Goal: Information Seeking & Learning: Learn about a topic

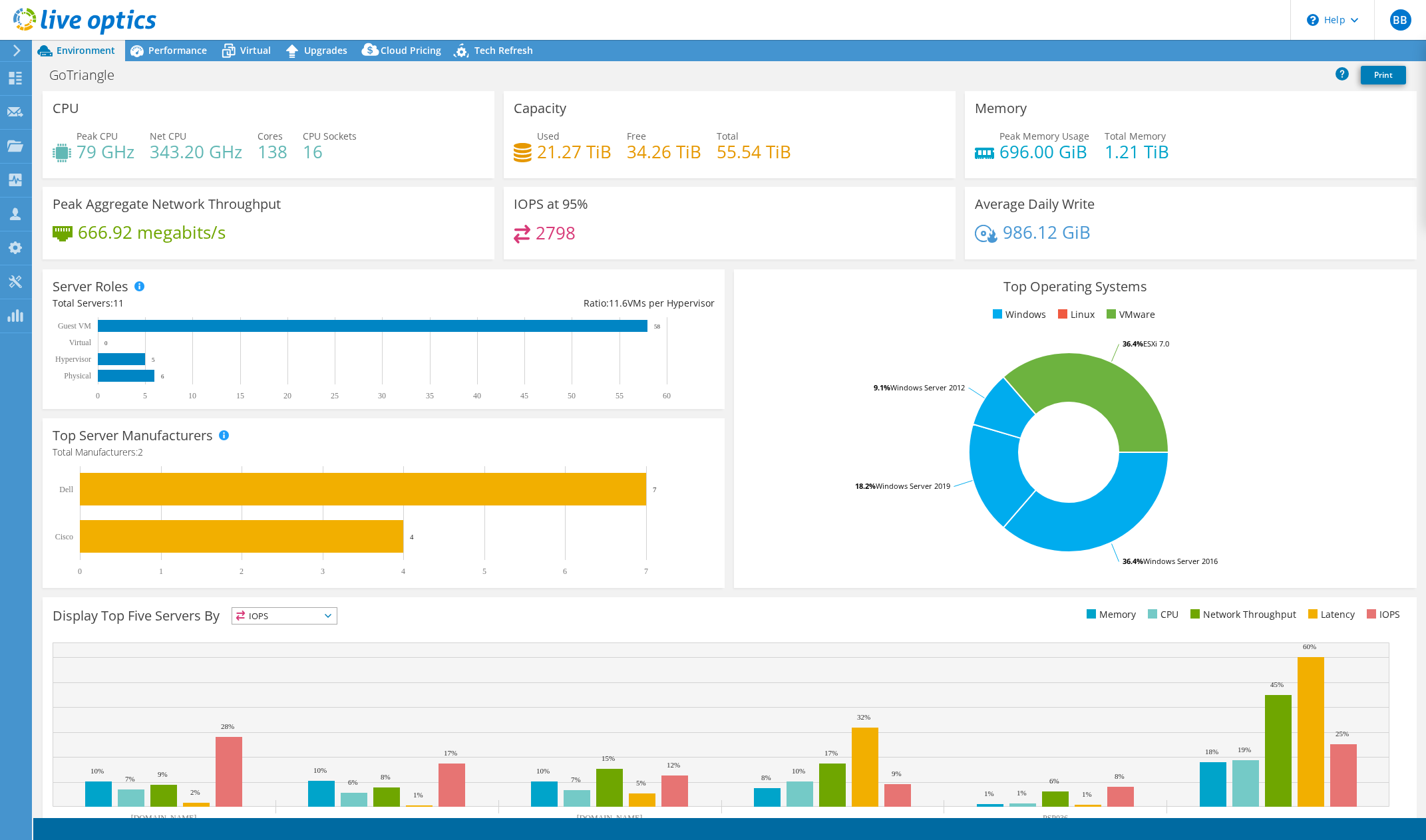
select select "USD"
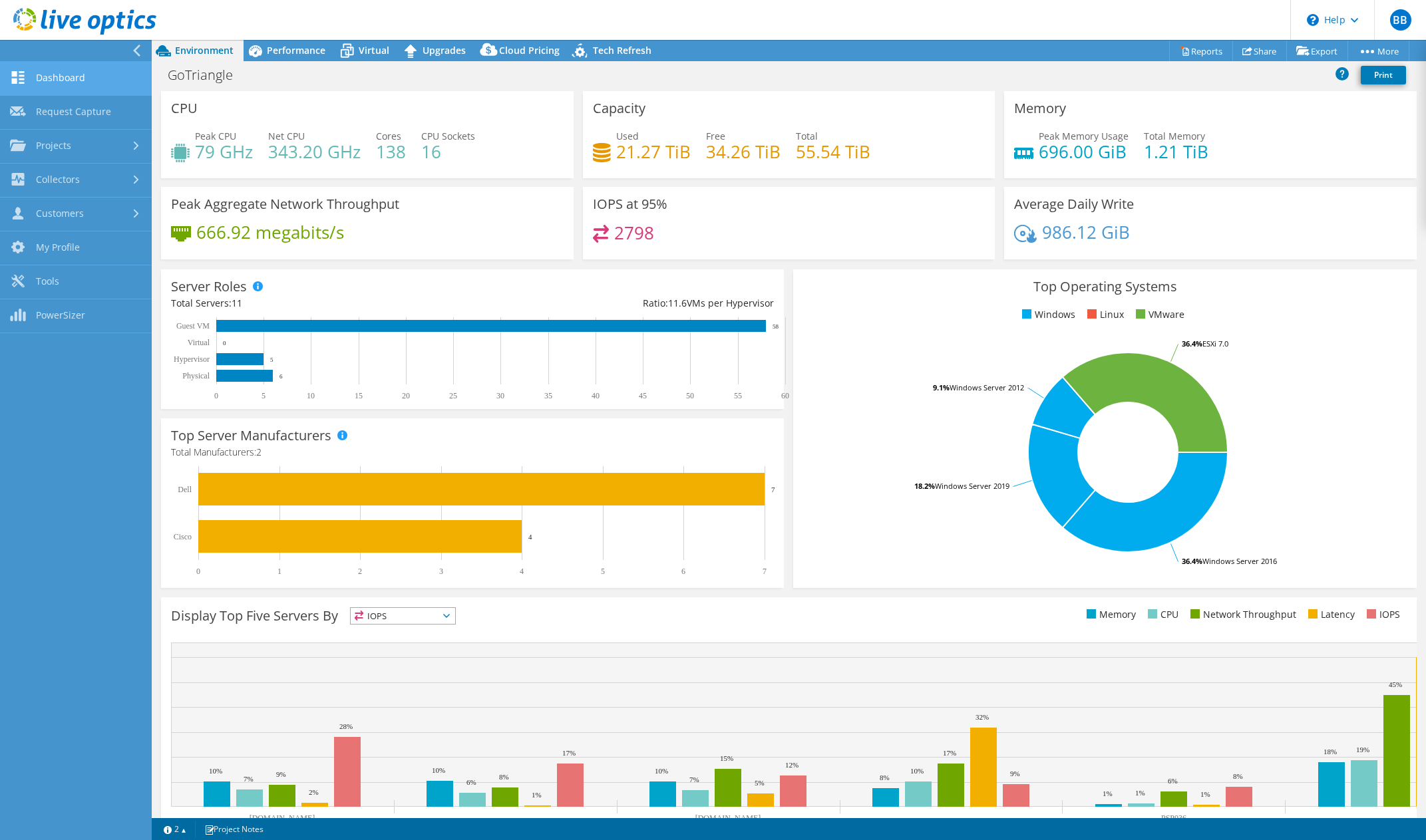
click at [75, 78] on link "Dashboard" at bounding box center [75, 79] width 152 height 34
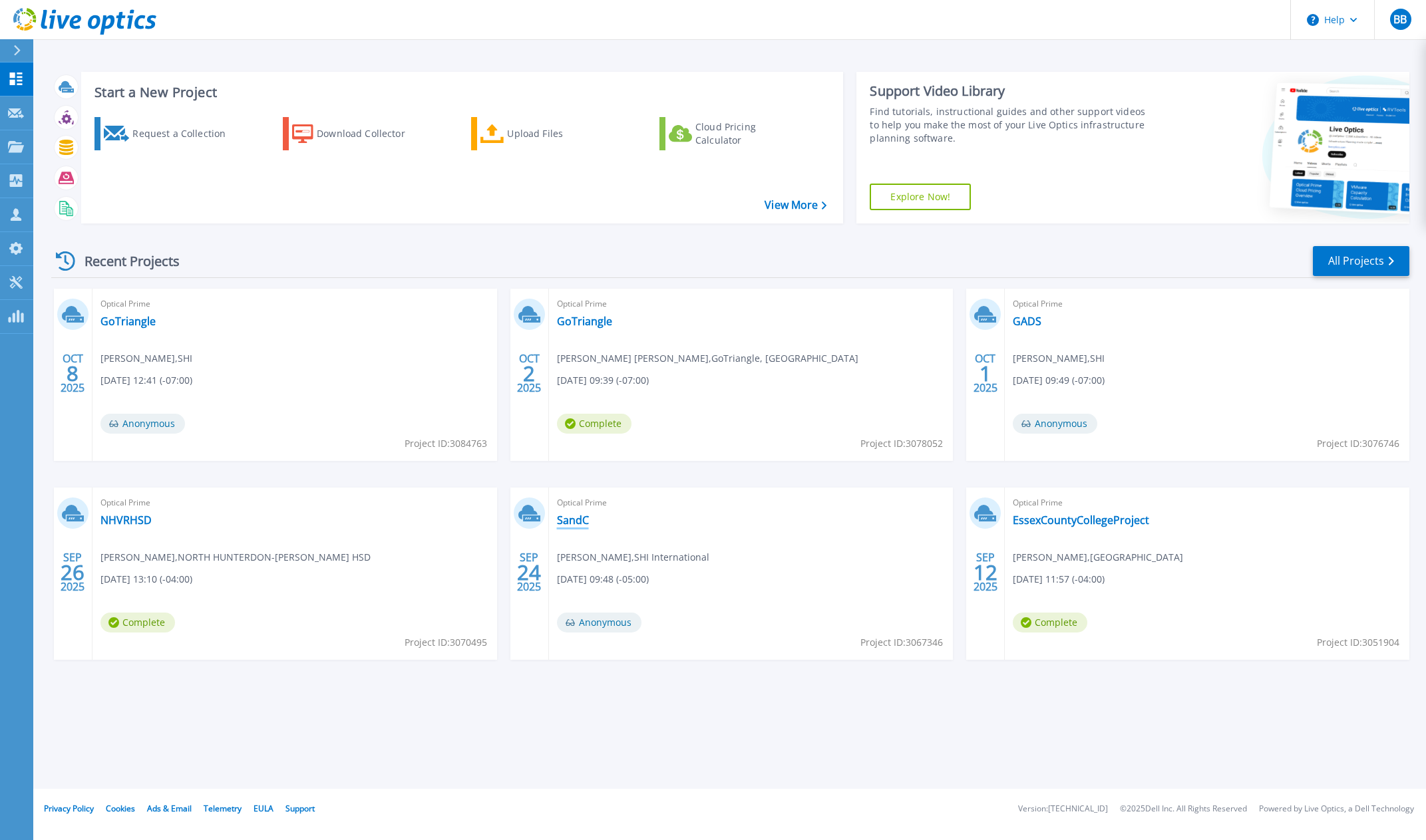
click at [578, 523] on link "SandC" at bounding box center [573, 520] width 32 height 13
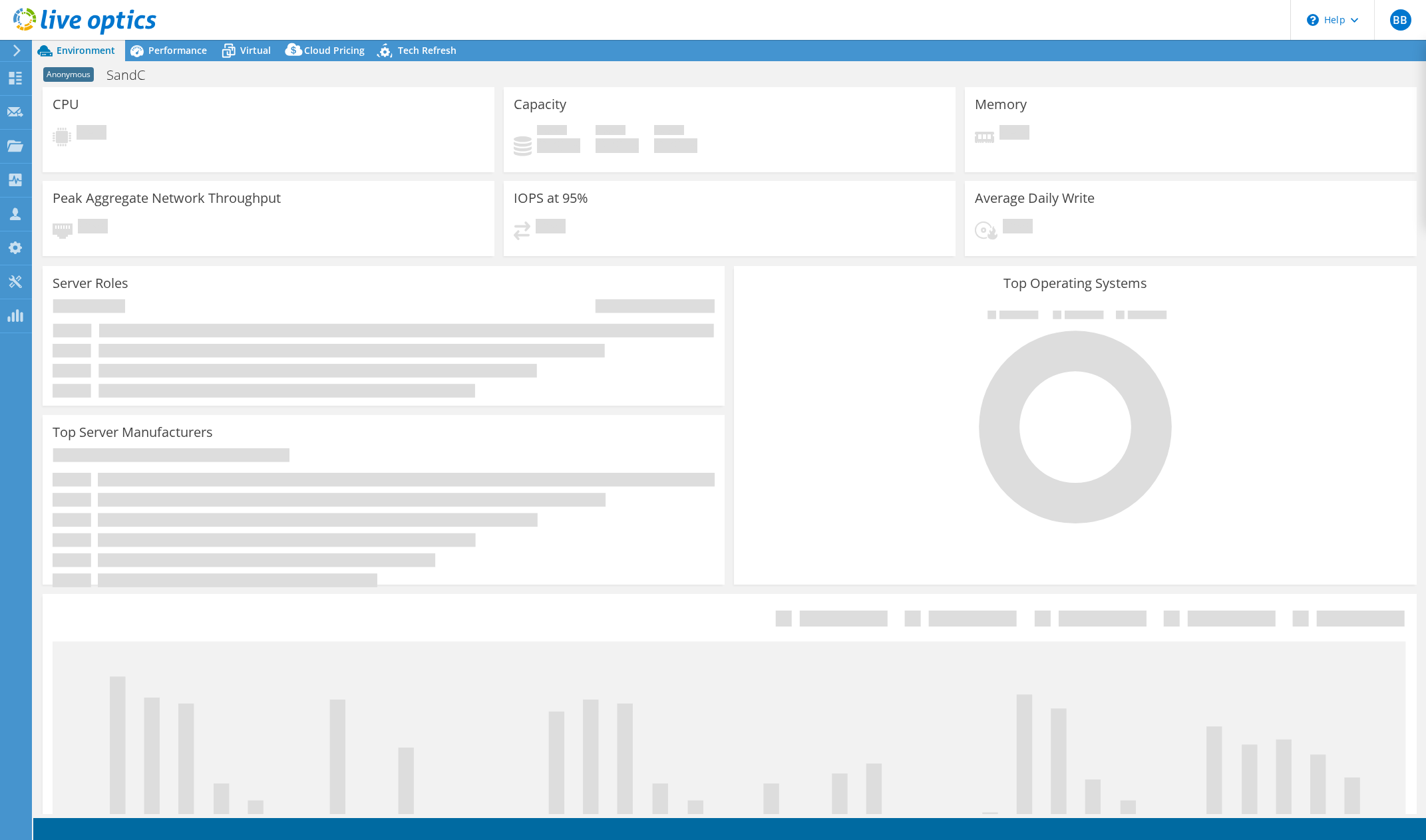
select select "USWest"
select select "USD"
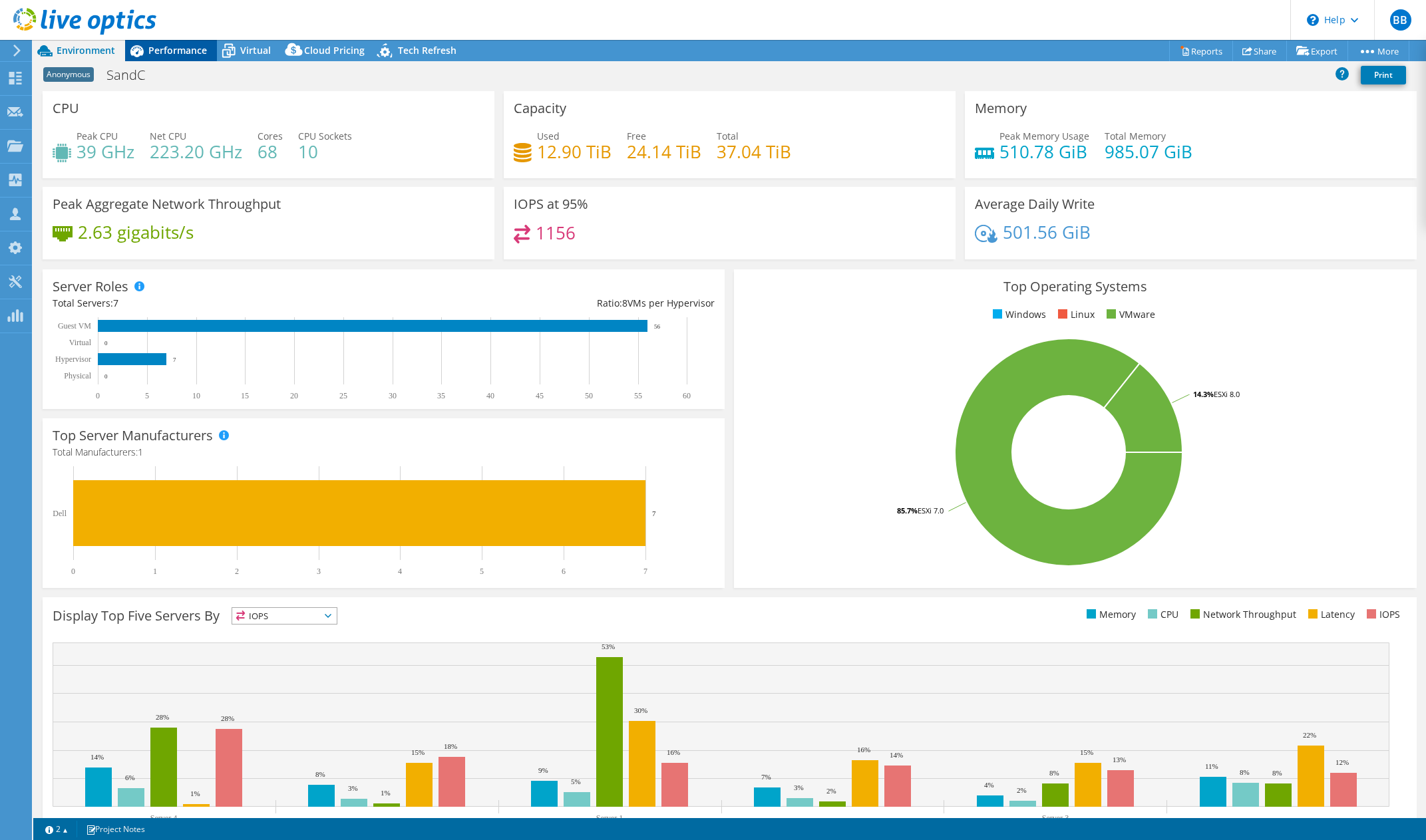
click at [169, 52] on span "Performance" at bounding box center [178, 50] width 59 height 13
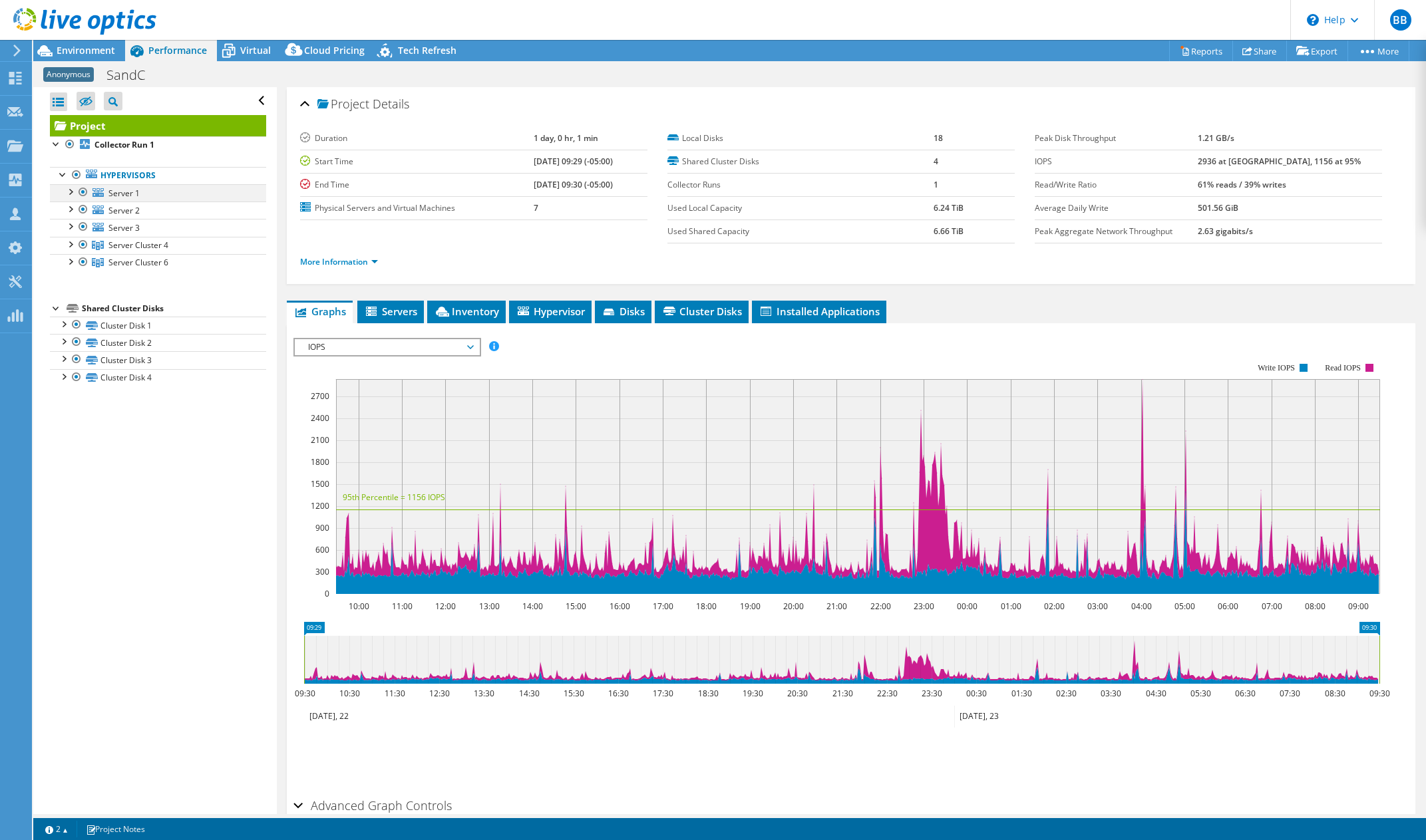
click at [70, 194] on div at bounding box center [70, 191] width 13 height 13
click at [73, 194] on div at bounding box center [70, 191] width 13 height 13
click at [337, 45] on span "Cloud Pricing" at bounding box center [334, 50] width 61 height 13
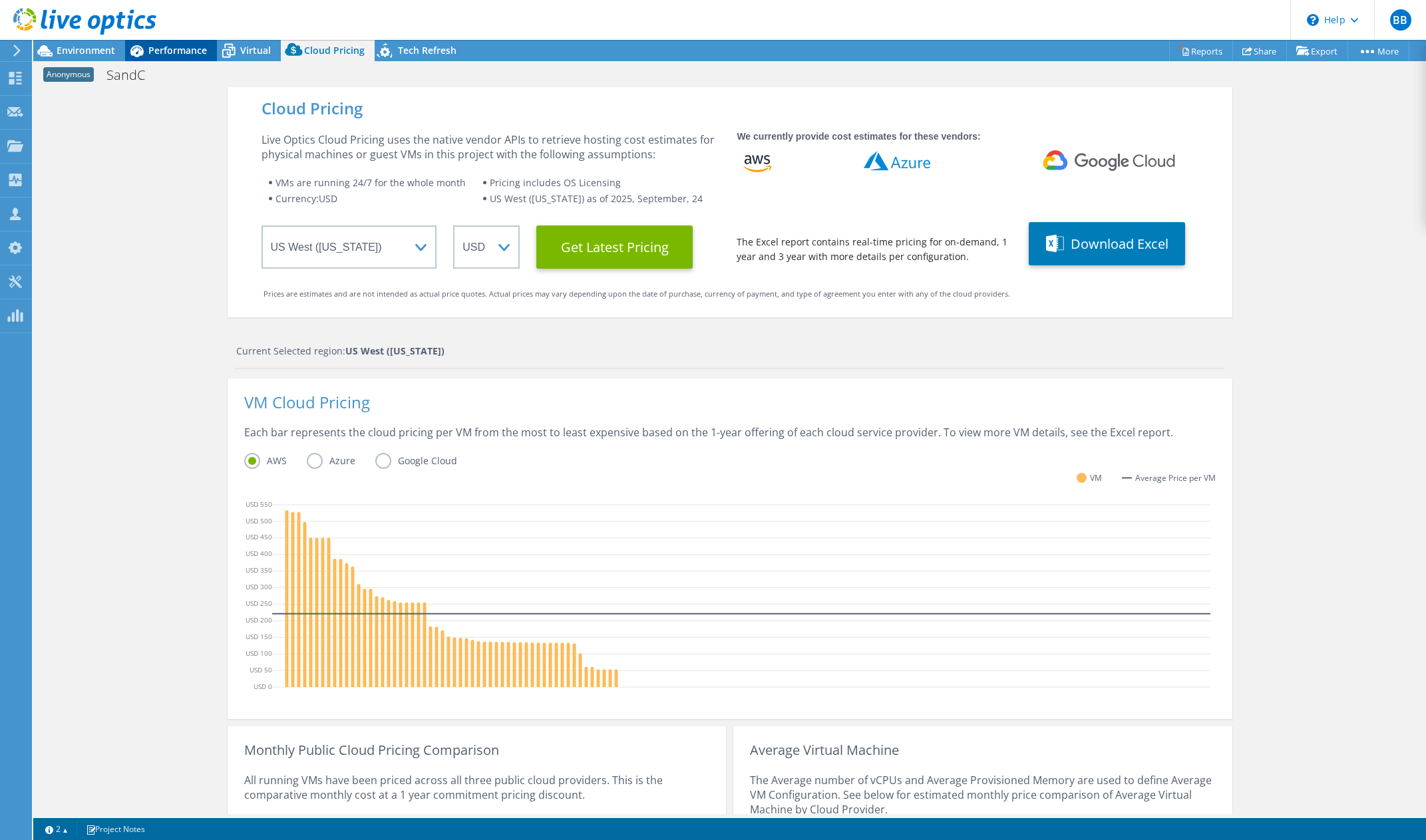
click at [176, 57] on div "Performance" at bounding box center [170, 51] width 92 height 21
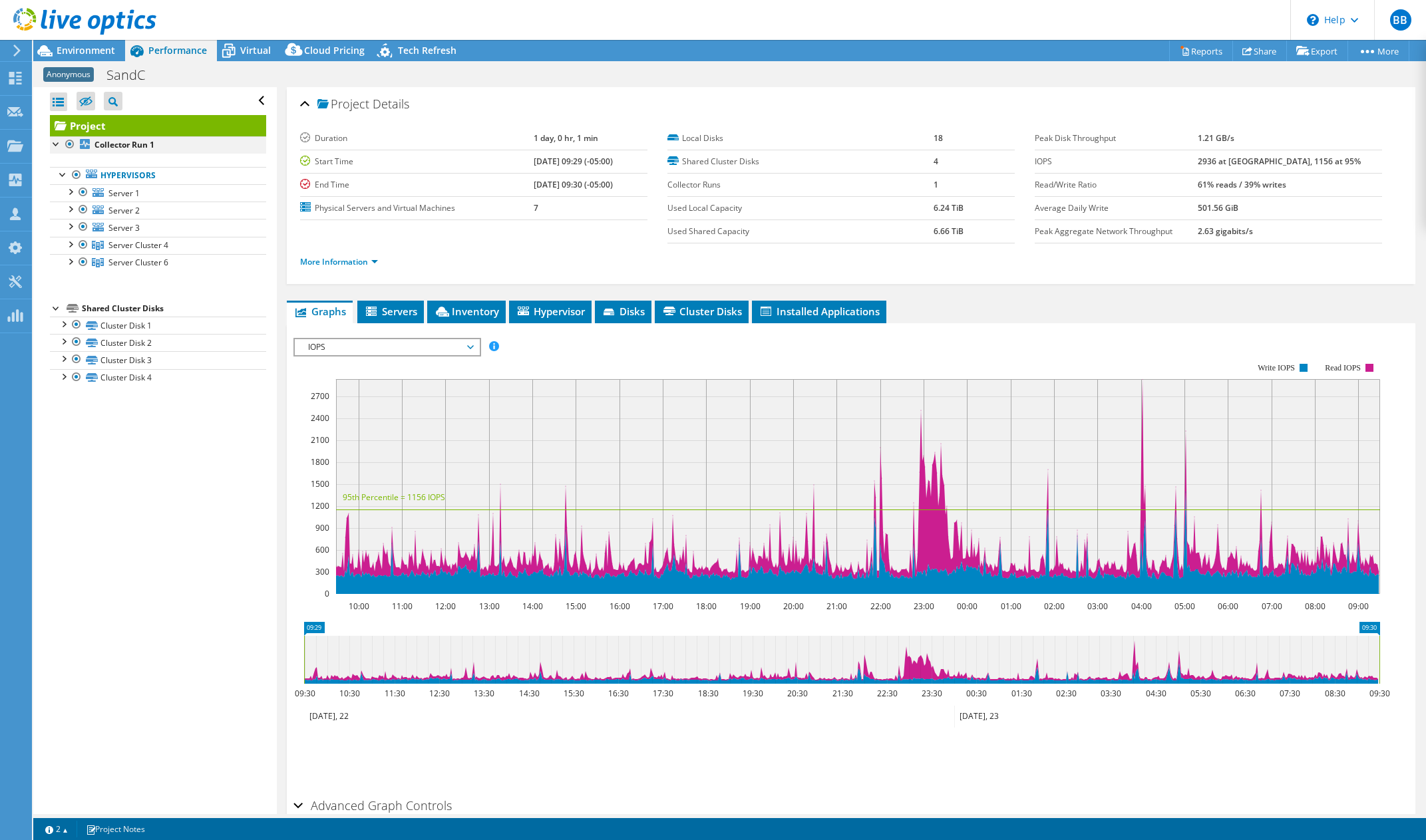
click at [59, 139] on div at bounding box center [57, 143] width 13 height 13
click at [59, 179] on div at bounding box center [57, 176] width 13 height 13
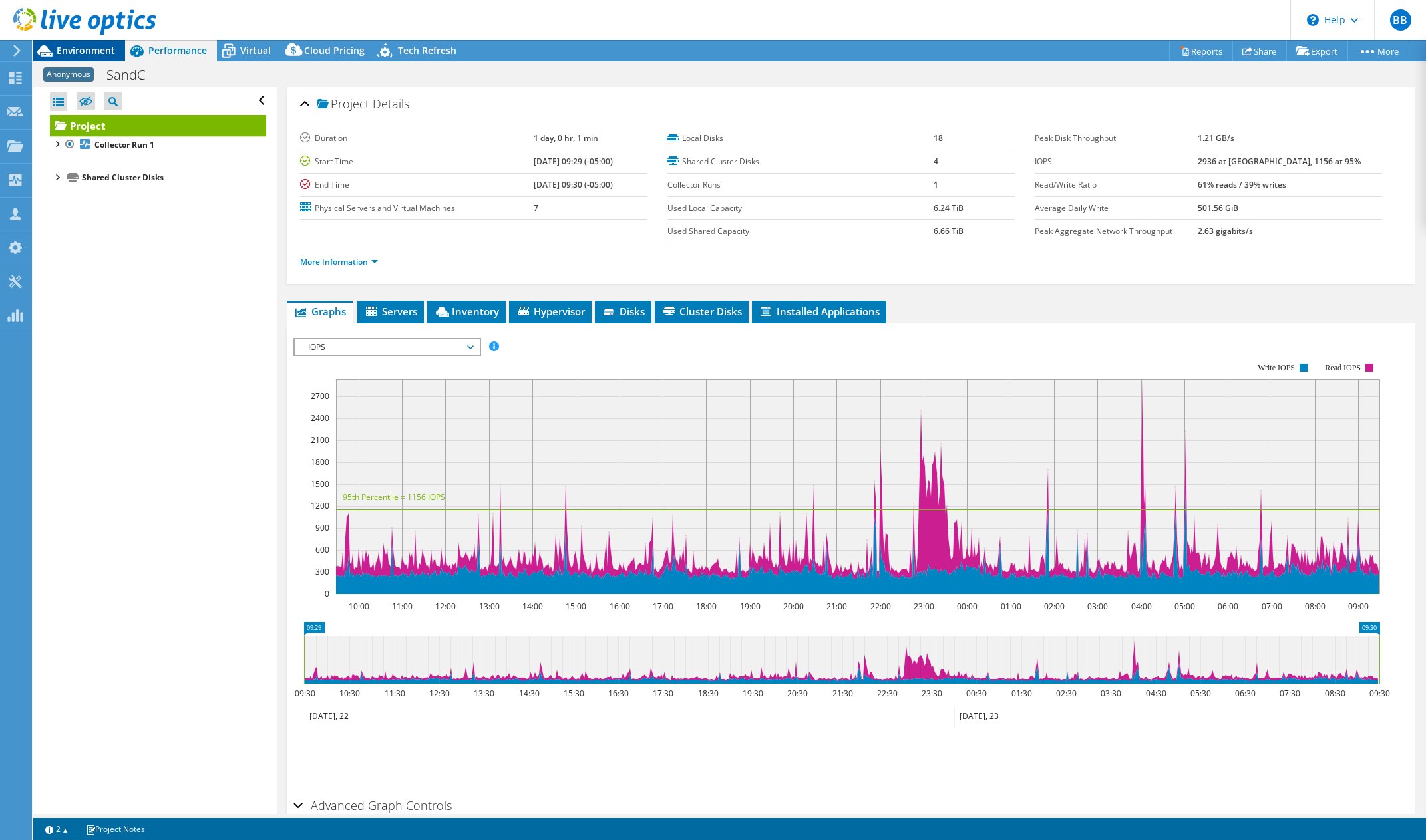
click at [68, 55] on span "Environment" at bounding box center [86, 50] width 59 height 13
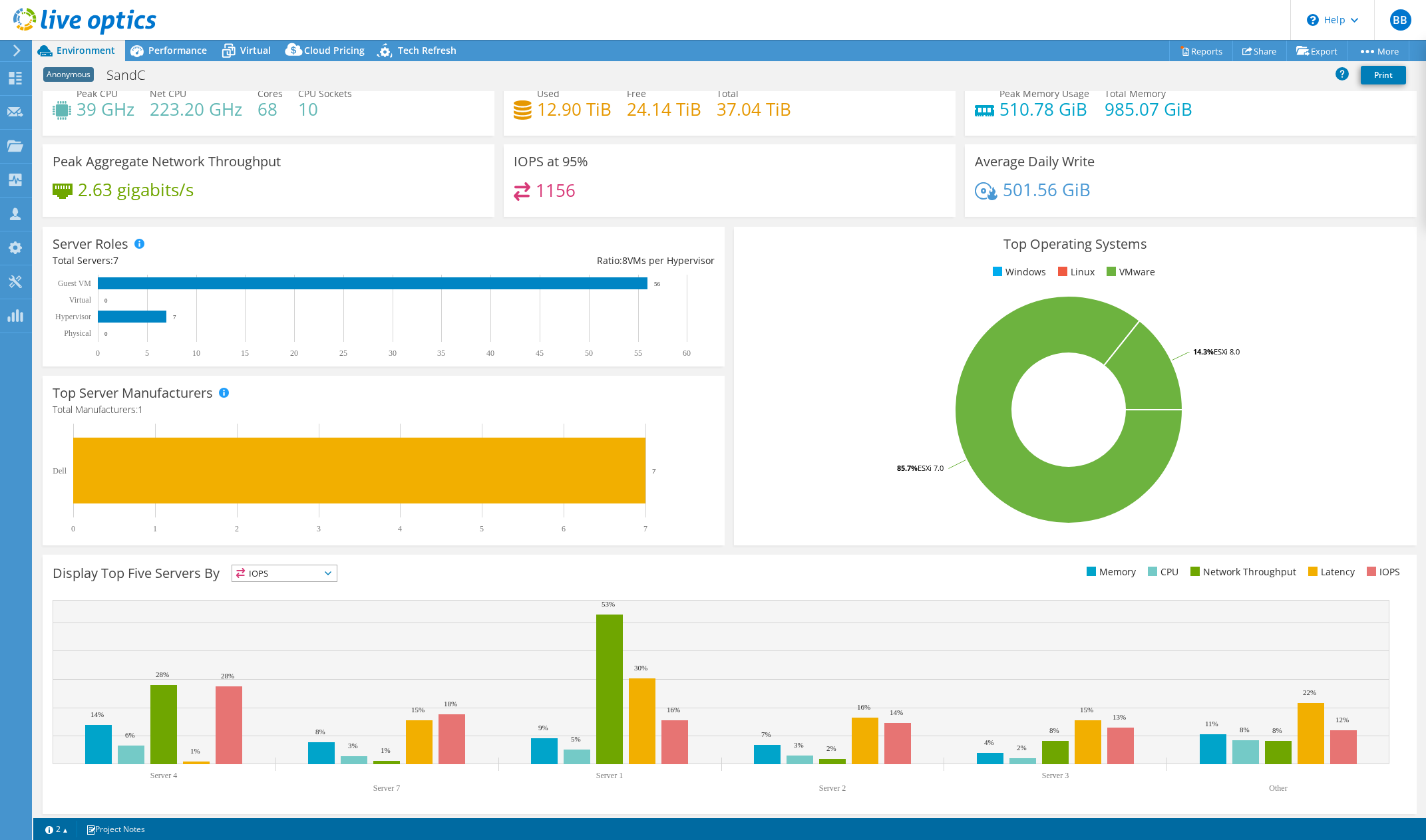
scroll to position [48, 0]
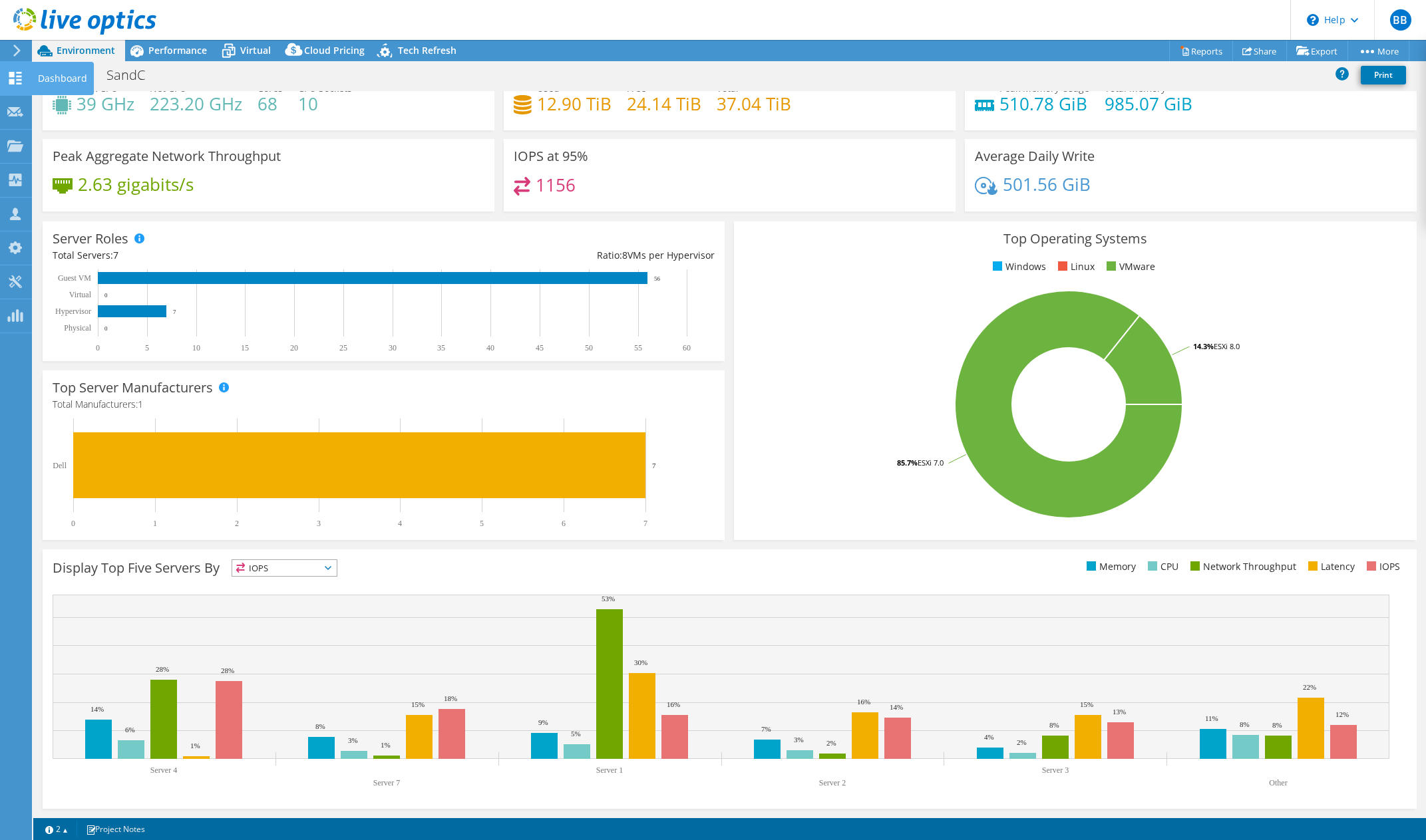
click at [19, 83] on use at bounding box center [15, 78] width 13 height 13
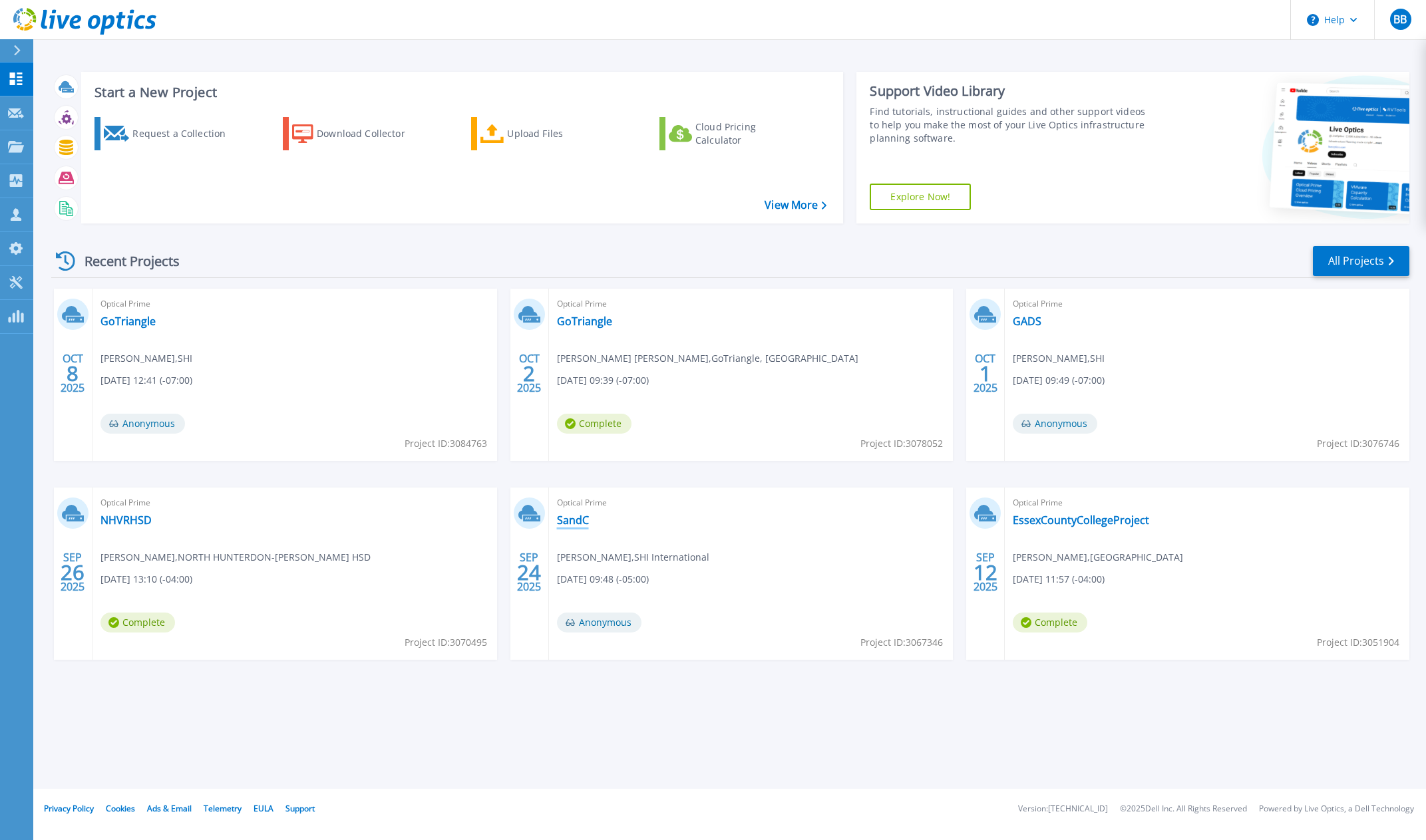
click at [577, 515] on div "Optical Prime SandC Mike Mangune , SHI International 09/24/2025, 09:48 (-05:00)…" at bounding box center [751, 574] width 405 height 172
click at [577, 524] on link "SandC" at bounding box center [573, 520] width 32 height 13
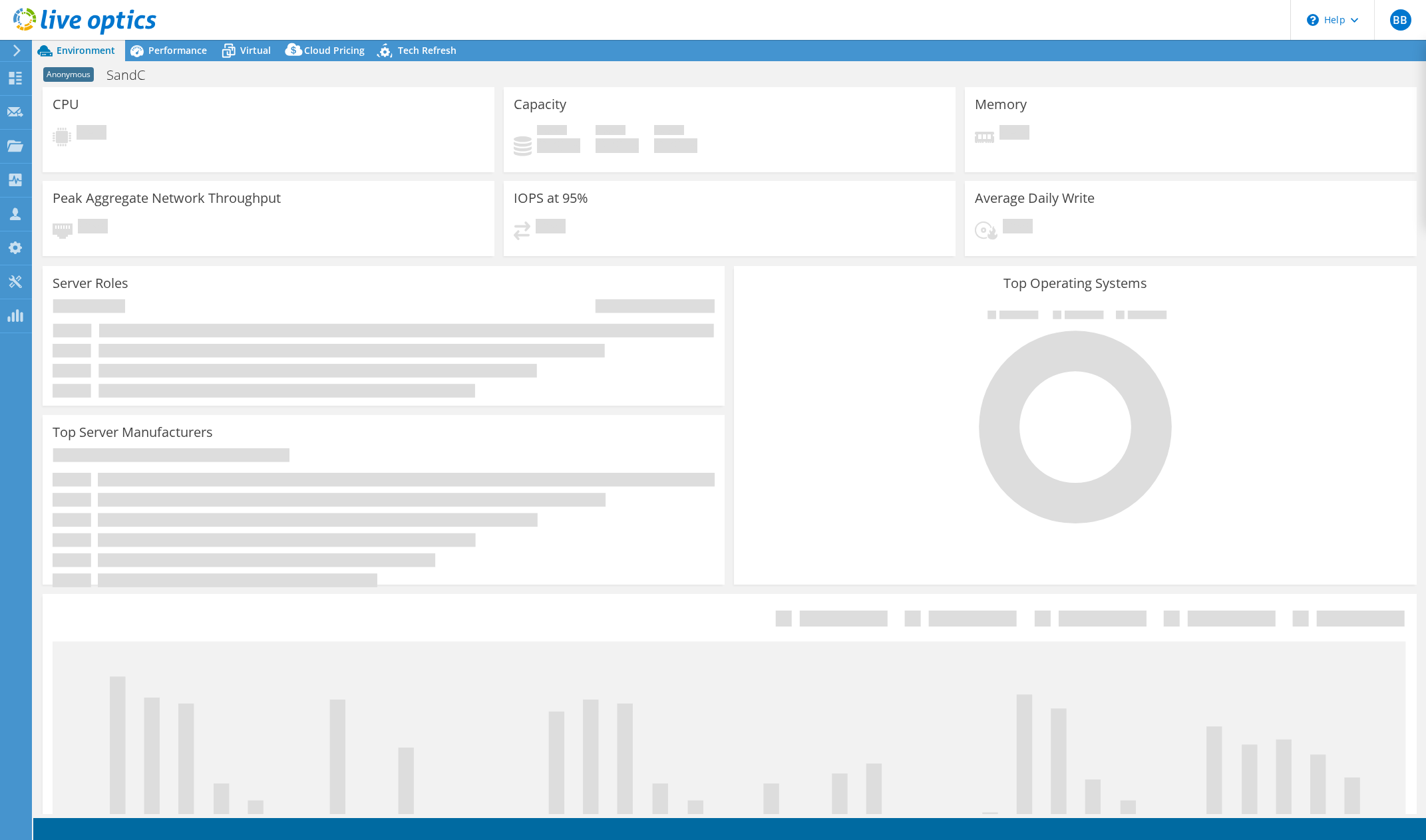
select select "USWest"
select select "USD"
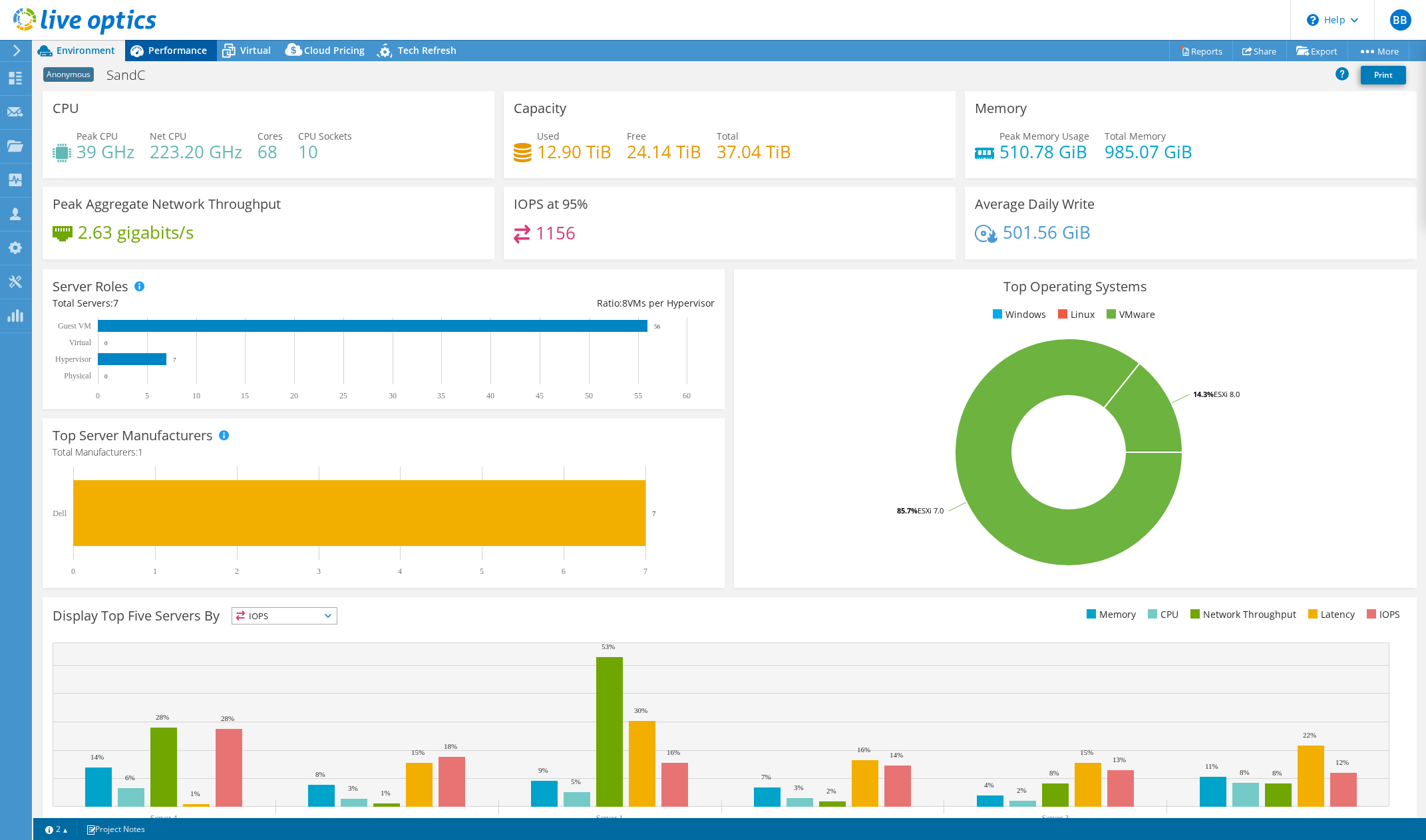
click at [174, 48] on span "Performance" at bounding box center [178, 50] width 59 height 13
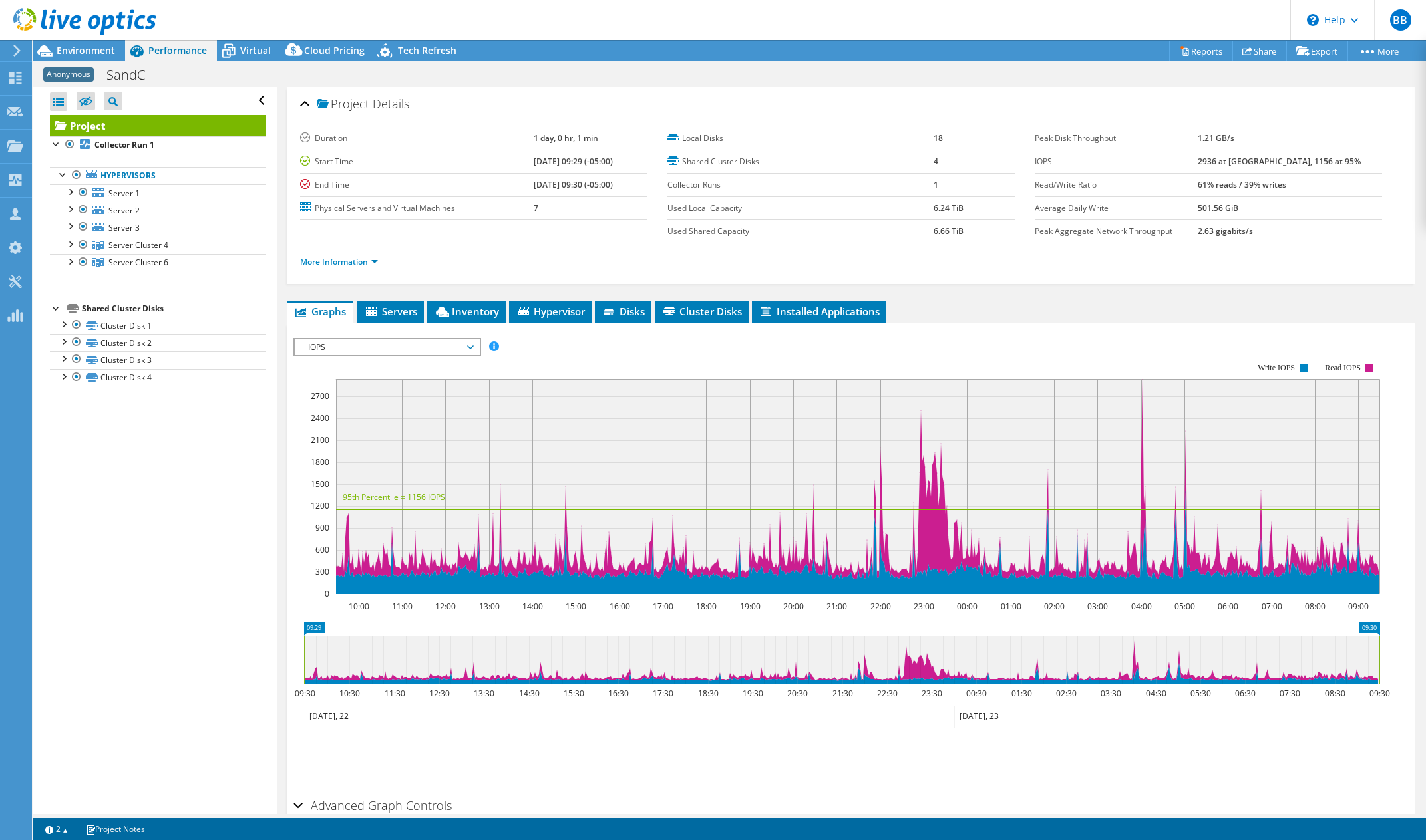
scroll to position [70, 0]
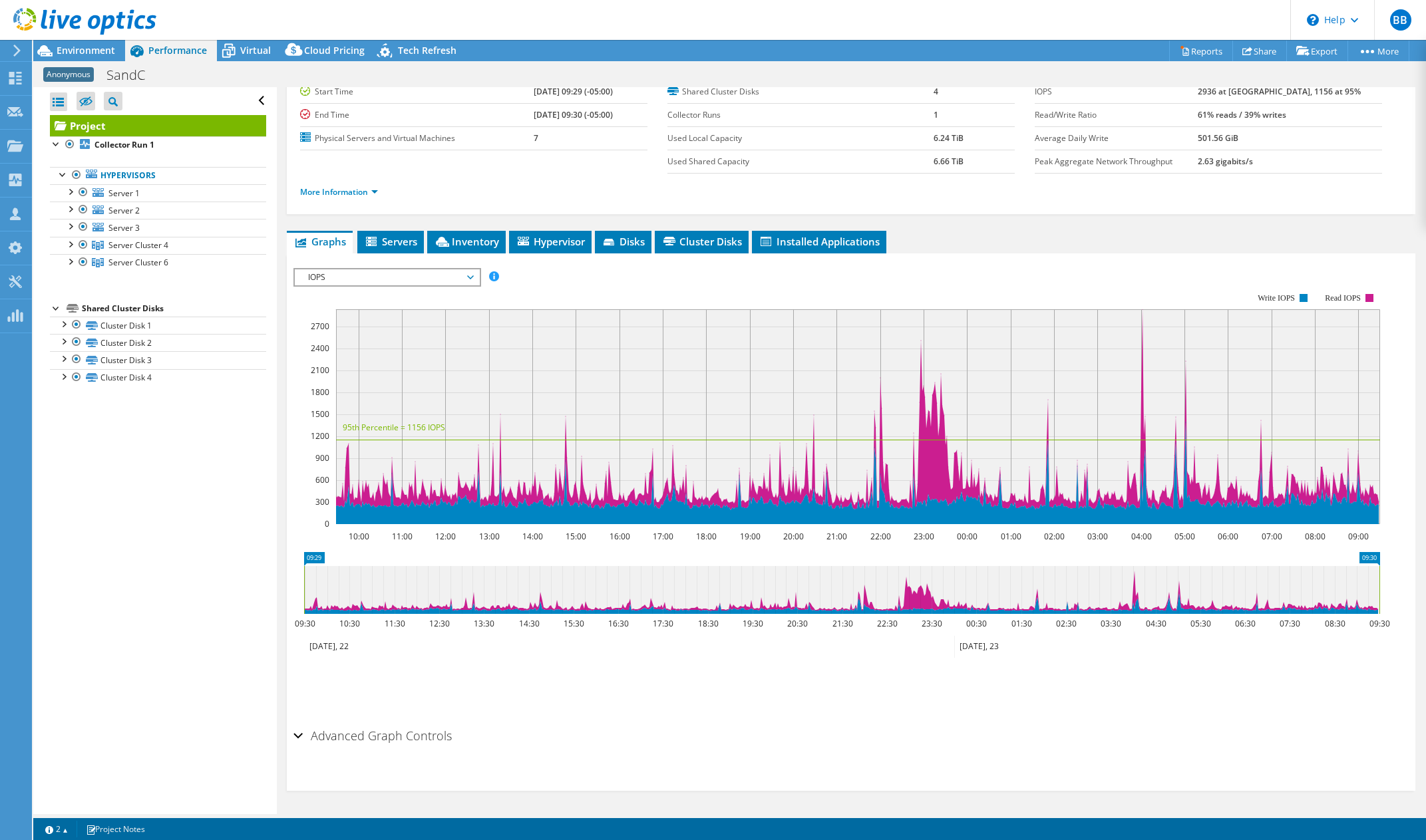
click at [336, 747] on h2 "Advanced Graph Controls" at bounding box center [372, 736] width 158 height 27
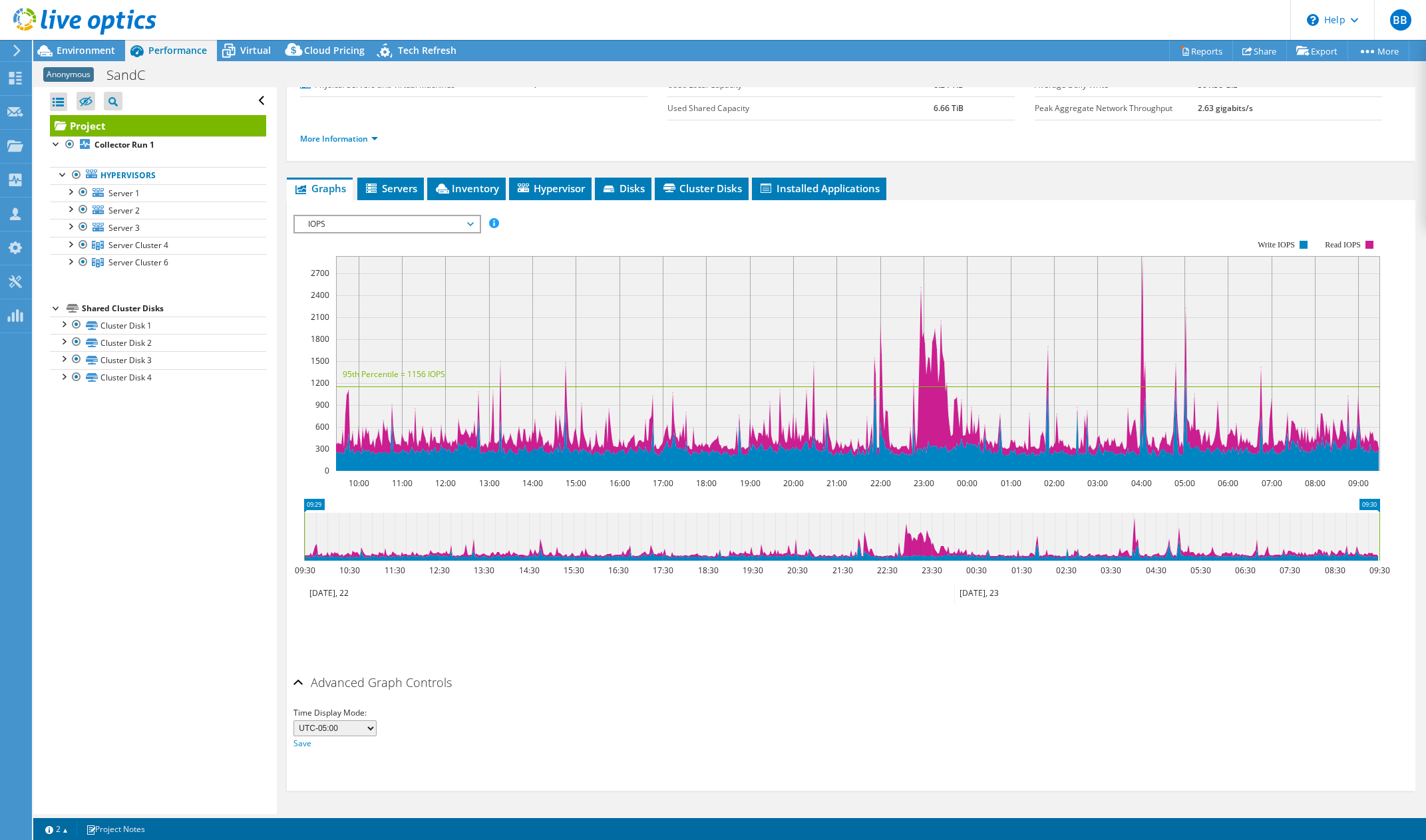
scroll to position [0, 0]
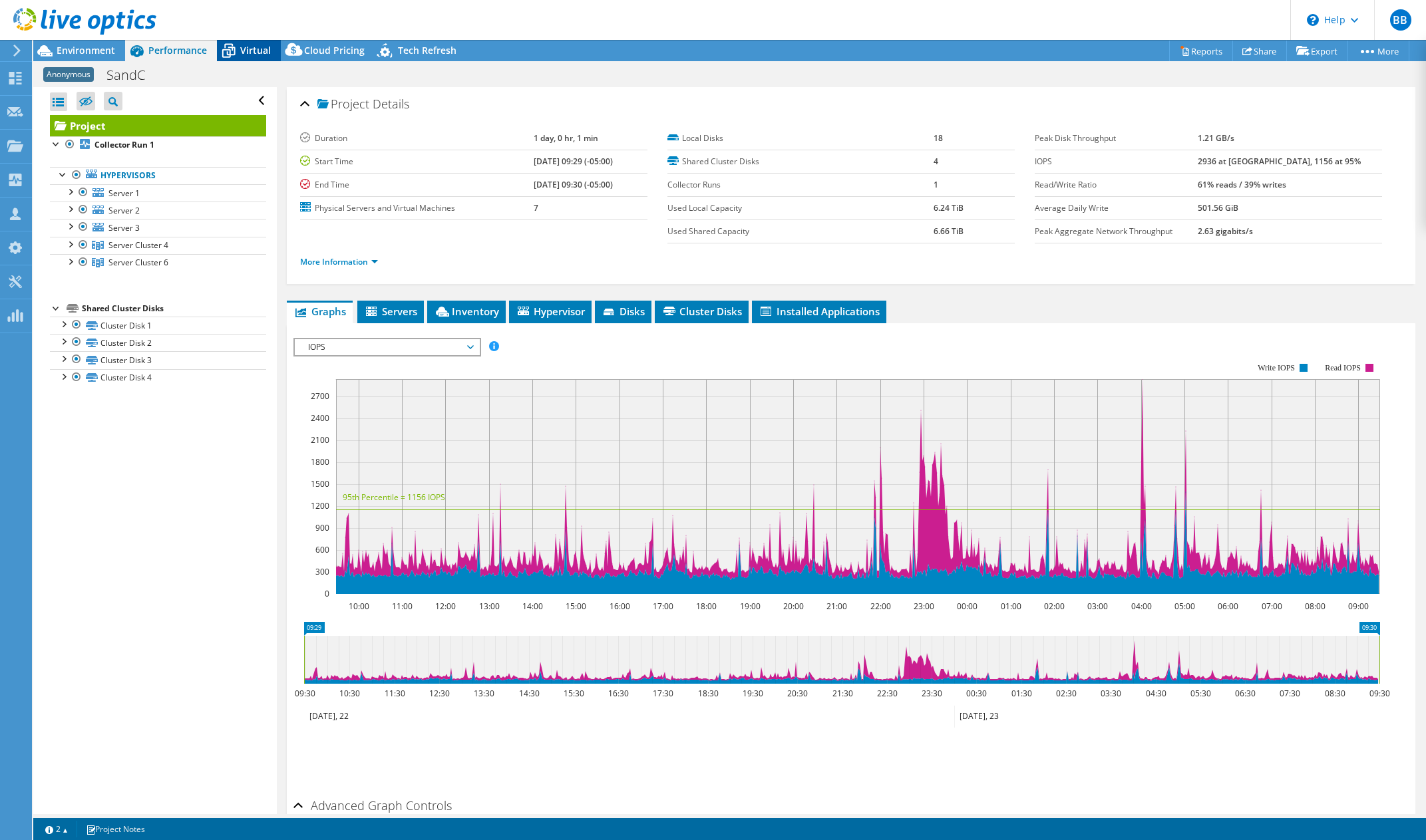
click at [263, 57] on div "Virtual" at bounding box center [249, 51] width 64 height 21
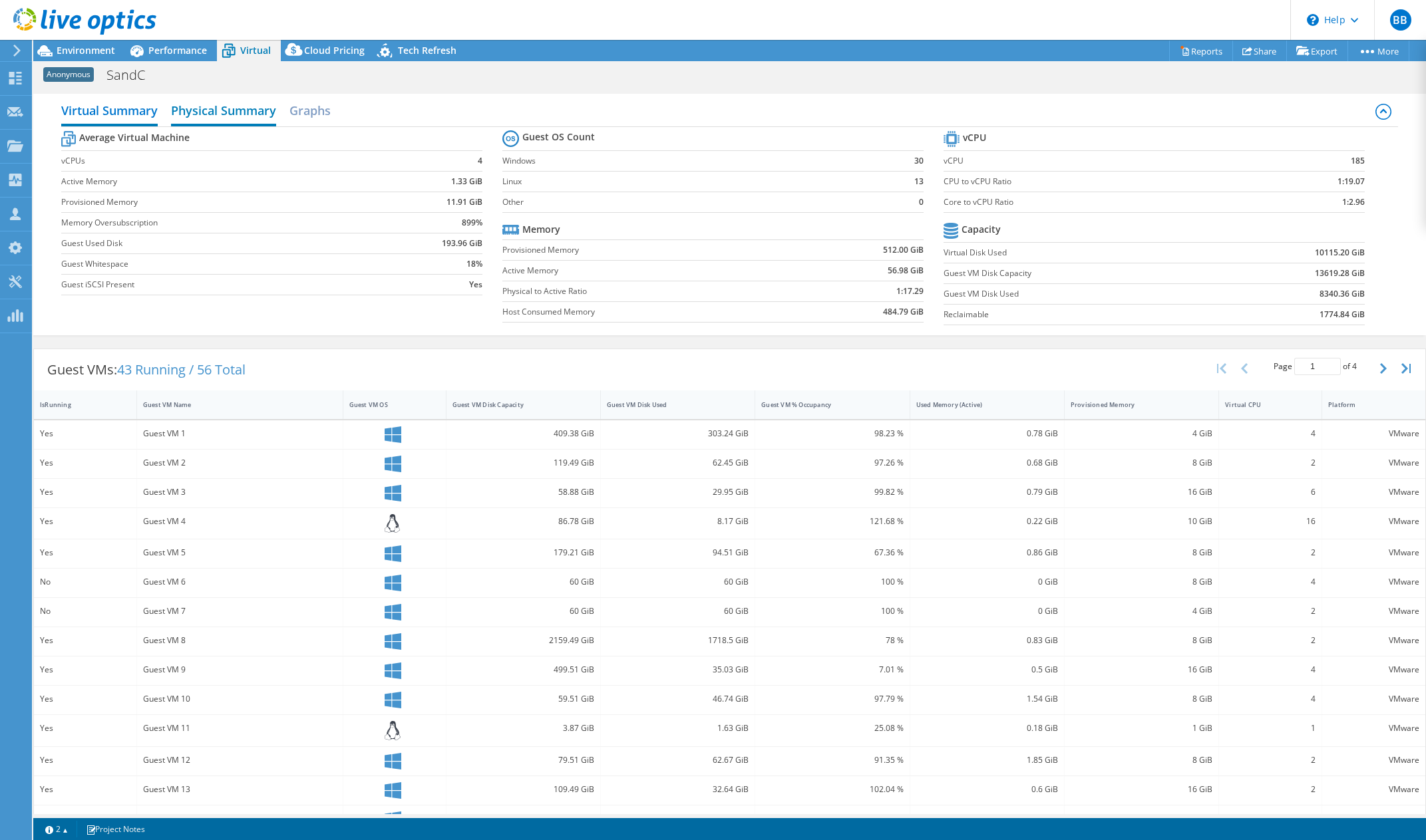
click at [233, 113] on h2 "Physical Summary" at bounding box center [223, 112] width 105 height 29
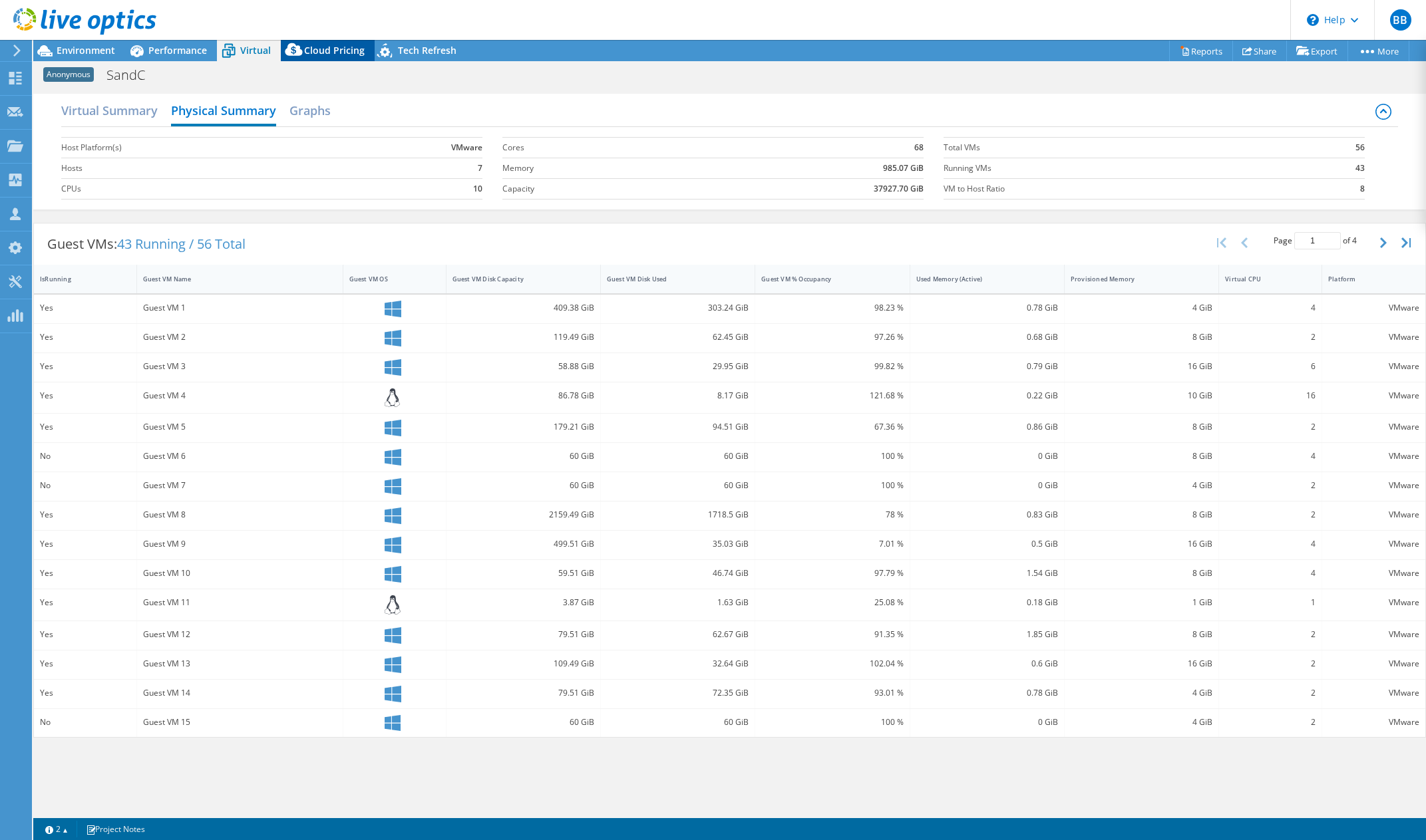
click at [321, 45] on span "Cloud Pricing" at bounding box center [334, 50] width 61 height 13
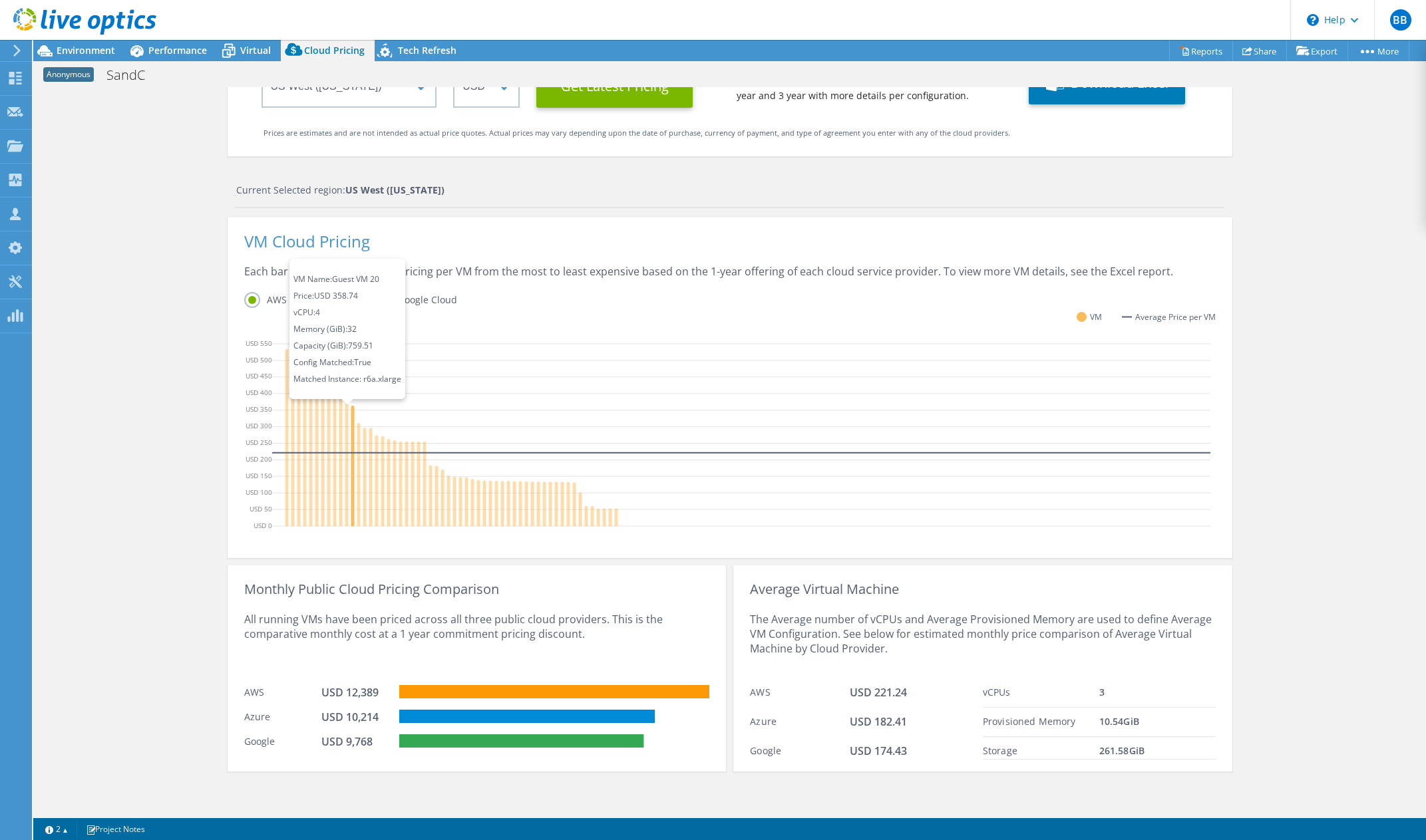
scroll to position [8, 0]
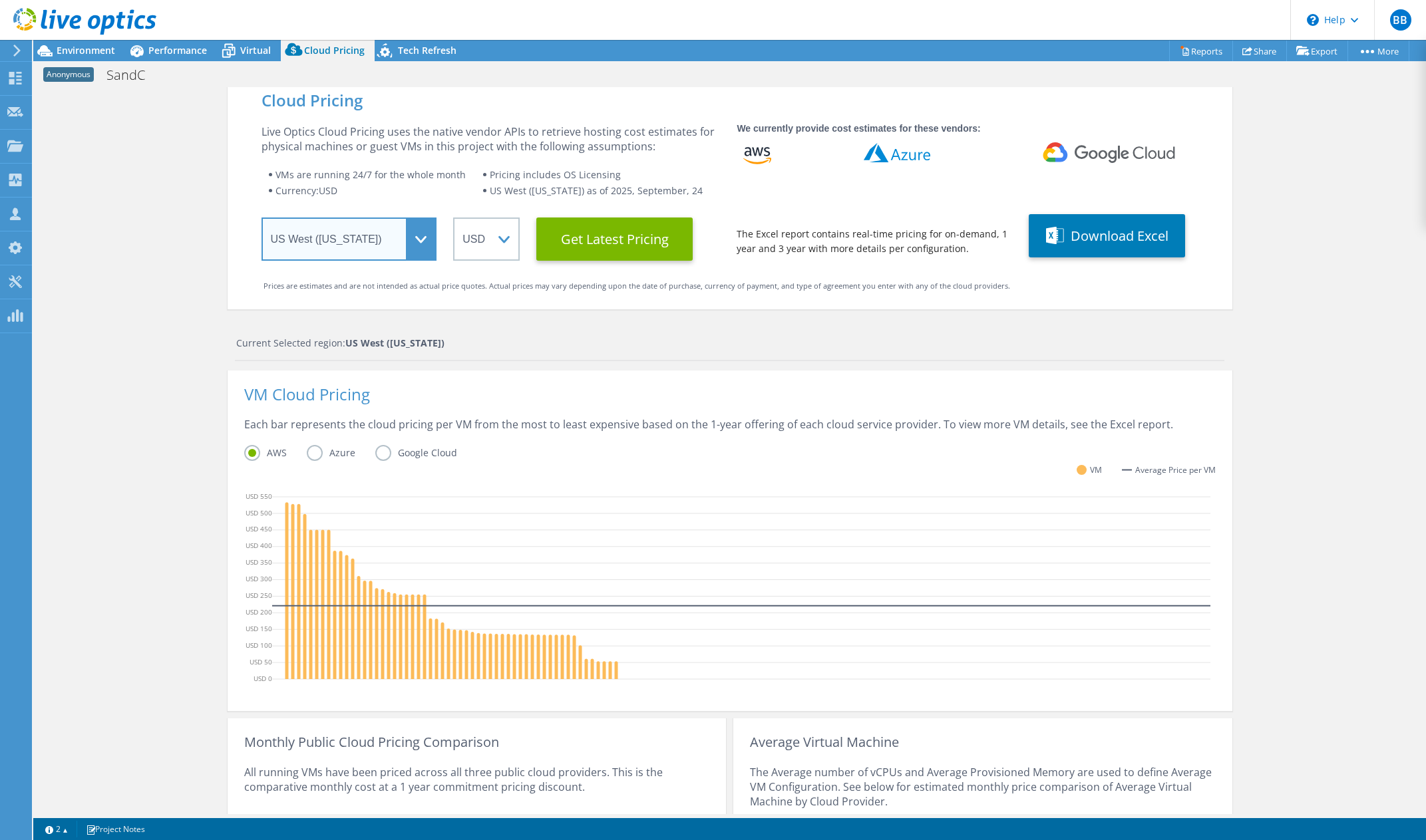
click at [416, 240] on select "Select a Region [GEOGRAPHIC_DATA] ([GEOGRAPHIC_DATA]) [GEOGRAPHIC_DATA] ([GEOGR…" at bounding box center [349, 239] width 176 height 43
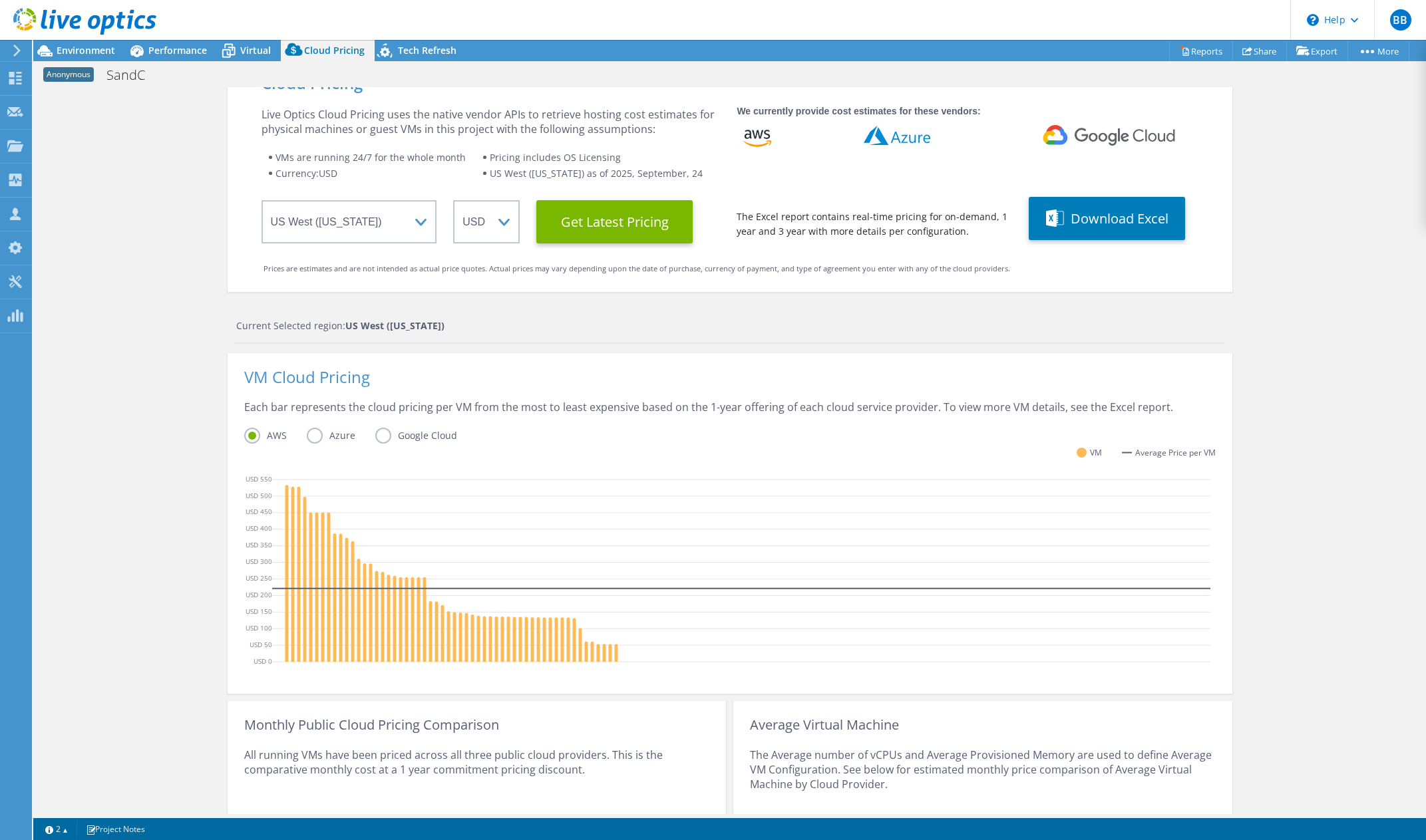
click at [313, 435] on label "Azure" at bounding box center [341, 435] width 69 height 16
click at [0, 0] on input "Azure" at bounding box center [0, 0] width 0 height 0
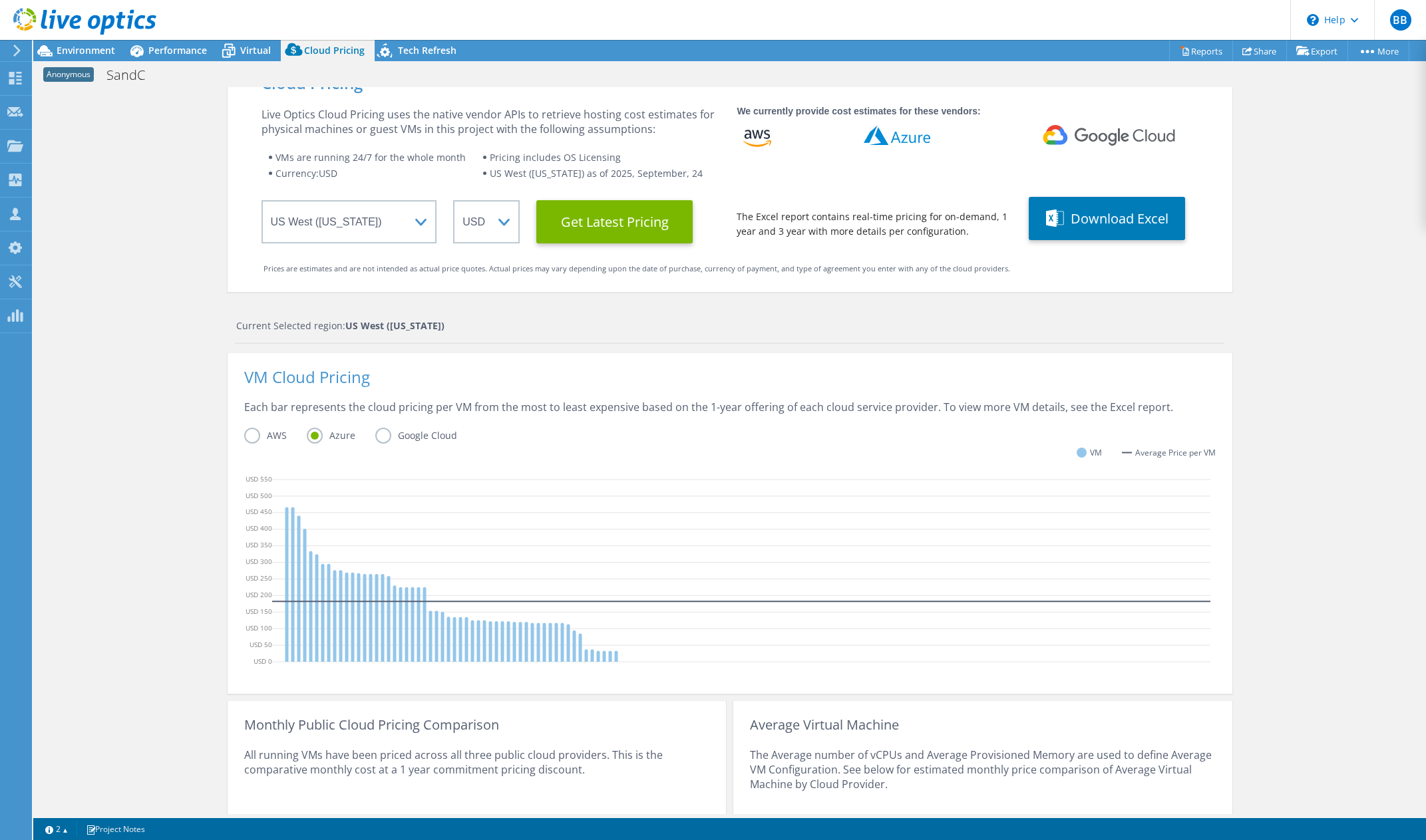
click at [381, 440] on label "Google Cloud" at bounding box center [426, 435] width 102 height 16
click at [0, 0] on input "Google Cloud" at bounding box center [0, 0] width 0 height 0
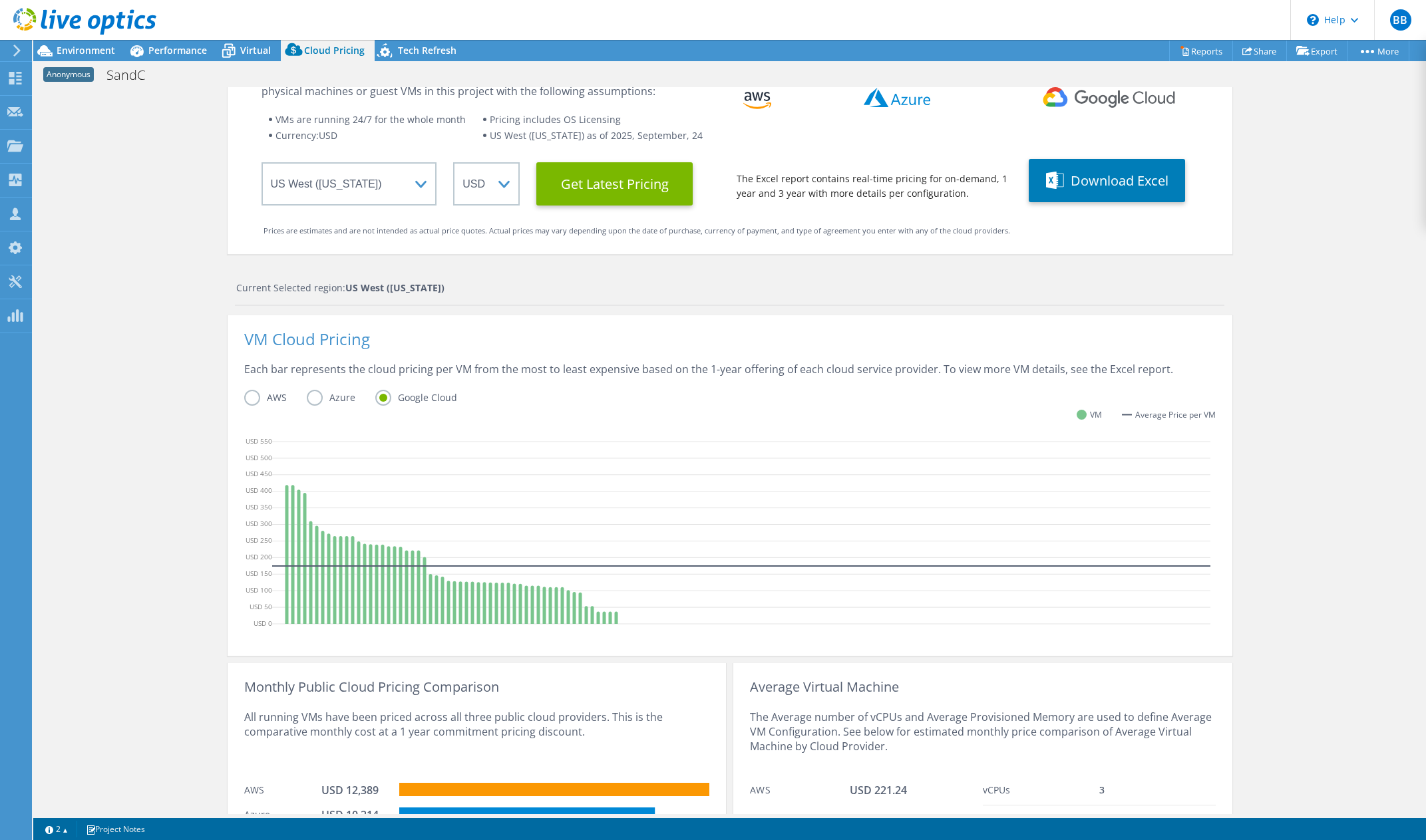
scroll to position [0, 0]
